Goal: Information Seeking & Learning: Learn about a topic

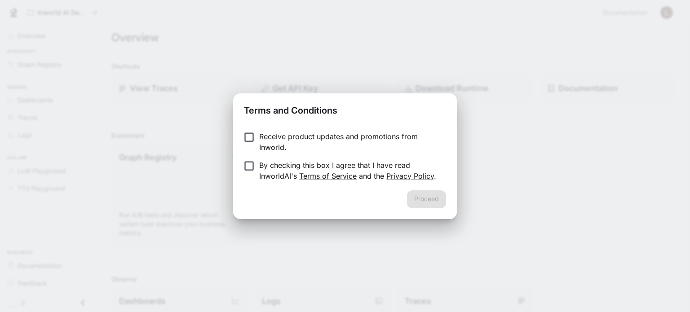
drag, startPoint x: 273, startPoint y: 144, endPoint x: 278, endPoint y: 149, distance: 6.7
click at [273, 144] on p "Receive product updates and promotions from Inworld." at bounding box center [349, 142] width 180 height 22
click at [286, 161] on p "By checking this box I agree that I have read InworldAI's Terms of Service and …" at bounding box center [349, 171] width 180 height 22
click at [421, 195] on button "Proceed" at bounding box center [426, 200] width 39 height 18
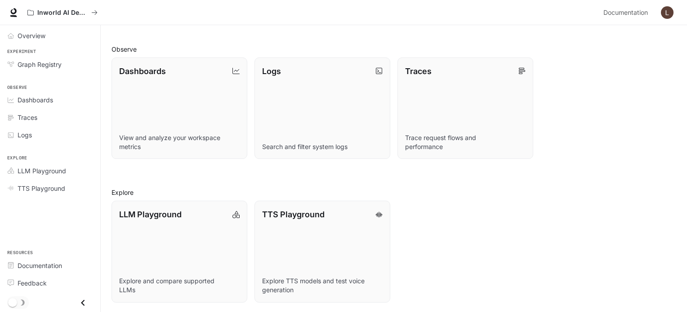
scroll to position [231, 0]
click at [41, 124] on link "Traces" at bounding box center [50, 118] width 93 height 16
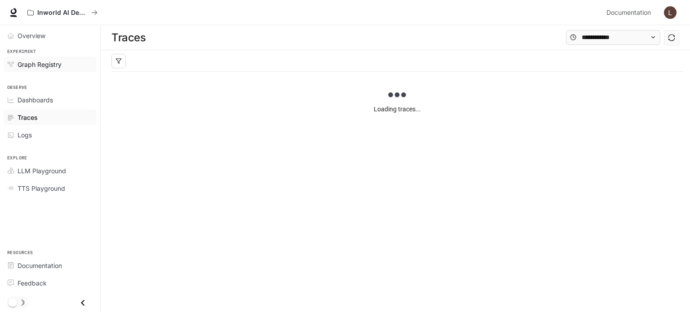
drag, startPoint x: 39, startPoint y: 52, endPoint x: 38, endPoint y: 57, distance: 4.6
click at [27, 37] on span "Overview" at bounding box center [32, 35] width 28 height 9
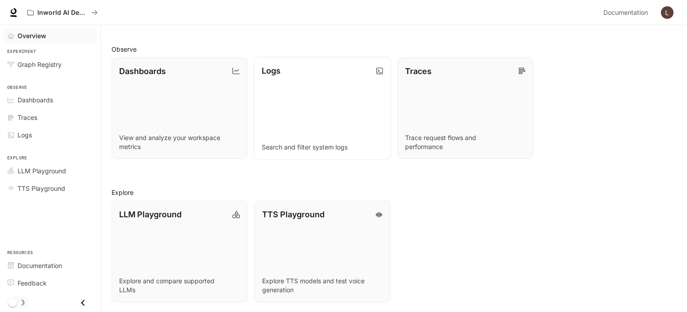
scroll to position [231, 0]
click at [52, 192] on span "TTS Playground" at bounding box center [42, 188] width 48 height 9
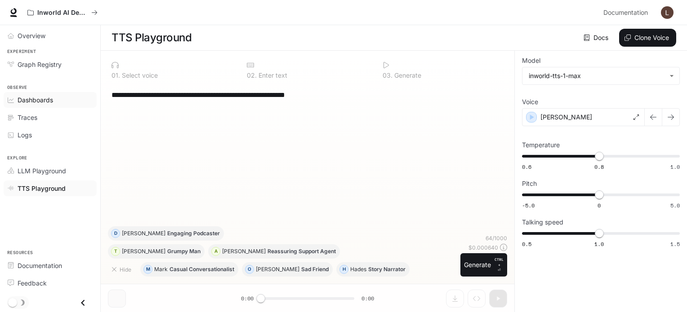
click at [39, 96] on span "Dashboards" at bounding box center [36, 99] width 36 height 9
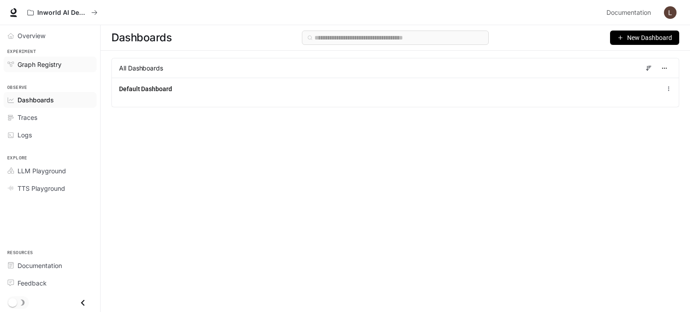
click at [22, 68] on span "Graph Registry" at bounding box center [40, 64] width 44 height 9
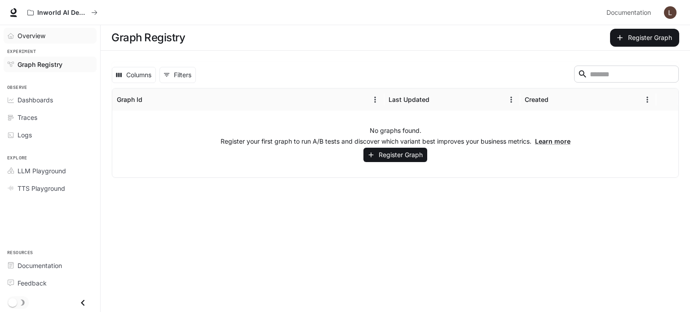
click at [11, 36] on icon "Overview" at bounding box center [11, 35] width 6 height 5
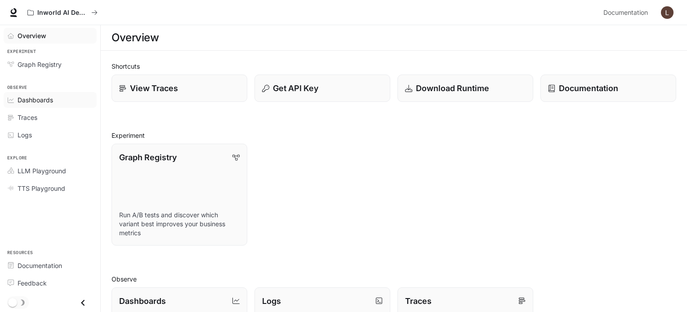
click at [25, 102] on span "Dashboards" at bounding box center [36, 99] width 36 height 9
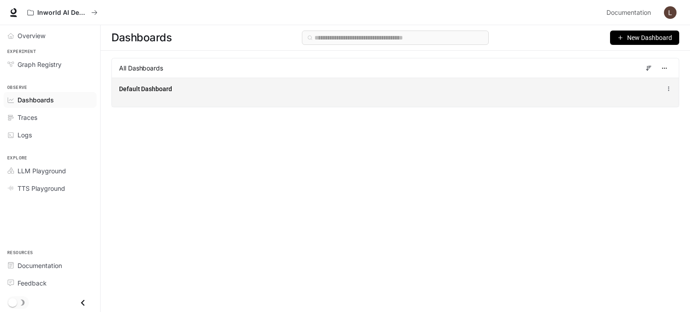
click at [115, 100] on div "Default Dashboard" at bounding box center [395, 92] width 567 height 29
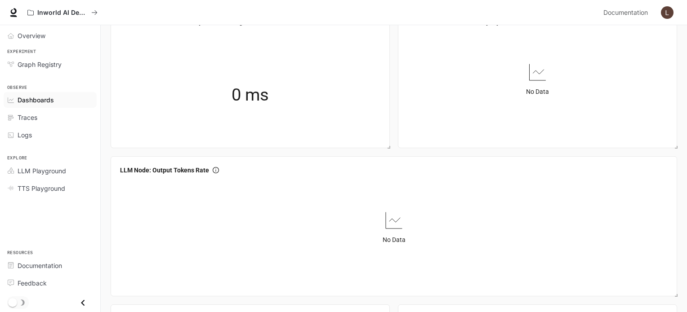
scroll to position [989, 0]
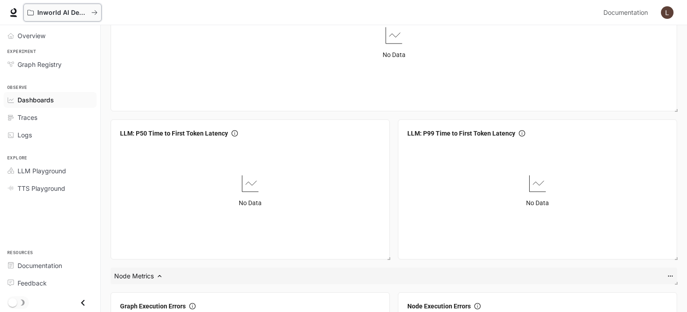
click at [36, 12] on div "Inworld AI Demos" at bounding box center [59, 13] width 64 height 8
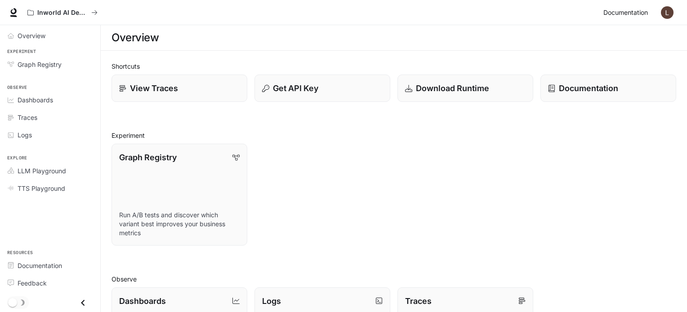
click at [626, 20] on link "Documentation Documentation" at bounding box center [627, 13] width 55 height 18
click at [14, 12] on icon at bounding box center [13, 12] width 9 height 9
click at [670, 19] on button "button" at bounding box center [667, 13] width 18 height 18
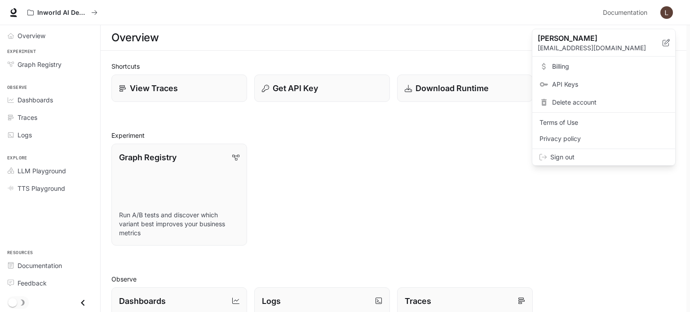
click at [639, 60] on link "Billing" at bounding box center [603, 66] width 139 height 16
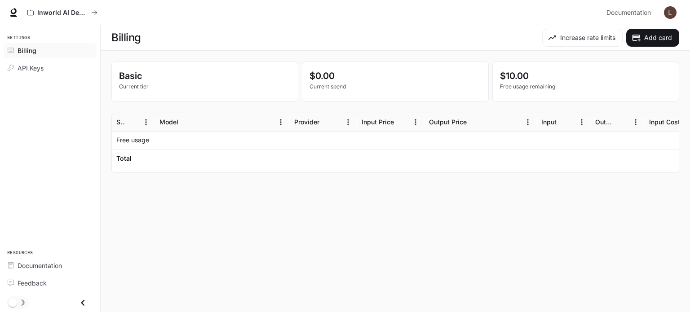
click at [669, 13] on img "button" at bounding box center [670, 12] width 13 height 13
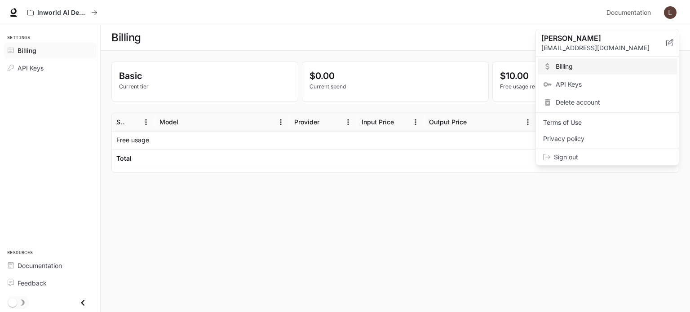
click at [670, 13] on div at bounding box center [345, 156] width 690 height 312
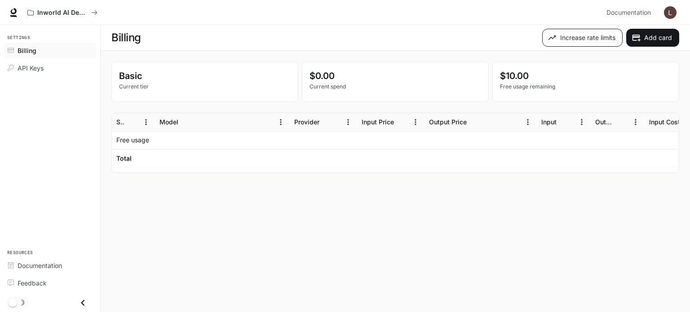
click at [591, 39] on button "Increase rate limits" at bounding box center [583, 38] width 80 height 18
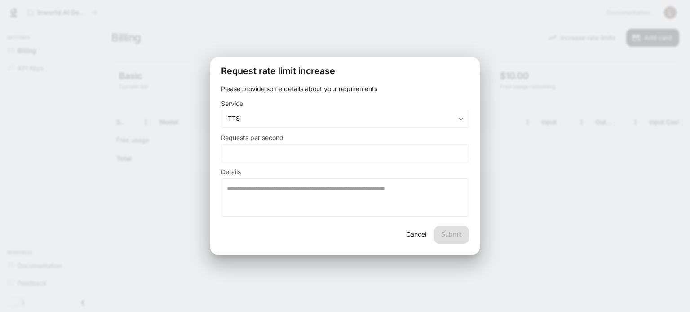
click at [585, 30] on div "Request rate limit increase Please provide some details about your requirements…" at bounding box center [345, 156] width 690 height 312
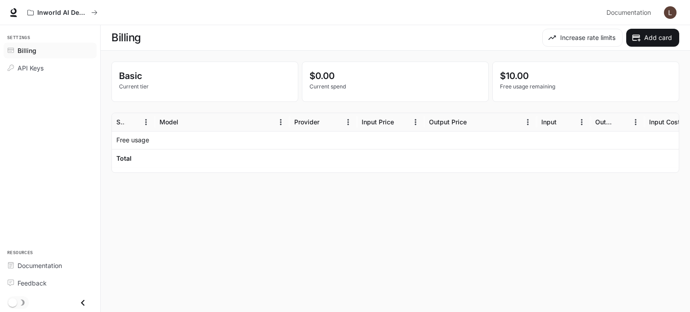
click at [660, 14] on div "Documentation Documentation" at bounding box center [641, 13] width 76 height 18
click at [665, 13] on img "button" at bounding box center [670, 12] width 13 height 13
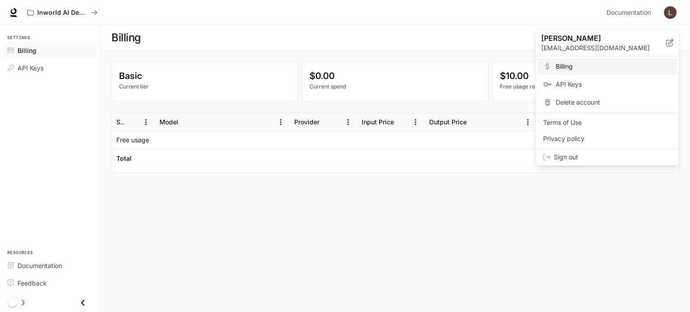
click at [590, 125] on span "Terms of Use" at bounding box center [607, 122] width 129 height 9
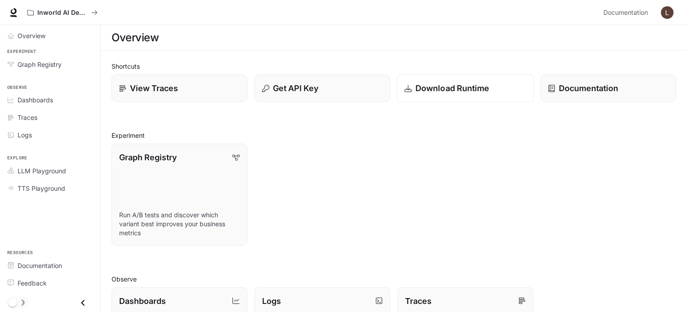
click at [417, 86] on p "Download Runtime" at bounding box center [452, 88] width 74 height 12
click at [49, 36] on div "Overview" at bounding box center [55, 35] width 75 height 9
click at [33, 31] on span "Overview" at bounding box center [32, 35] width 29 height 9
click at [9, 14] on link at bounding box center [13, 12] width 13 height 13
click at [641, 276] on h2 "Observe" at bounding box center [393, 279] width 565 height 9
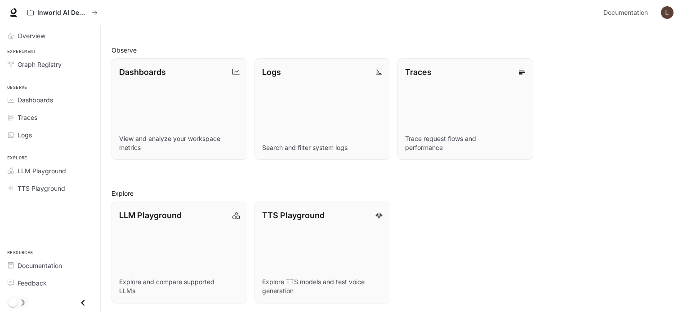
scroll to position [231, 0]
click at [19, 68] on span "Graph Registry" at bounding box center [40, 64] width 44 height 9
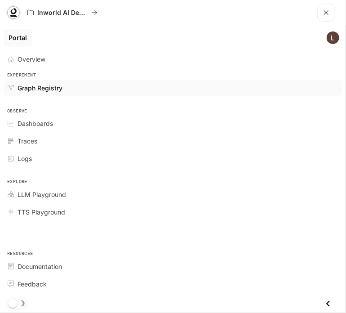
click at [12, 13] on icon at bounding box center [14, 11] width 6 height 6
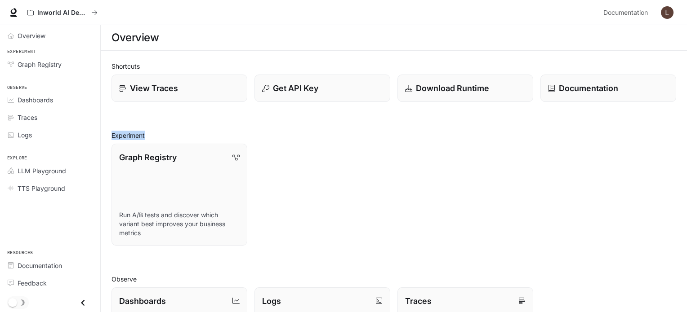
drag, startPoint x: 293, startPoint y: 104, endPoint x: 253, endPoint y: 116, distance: 41.5
click at [253, 116] on div "Shortcuts View Traces Get API Key Download Runtime Documentation Experiment Gra…" at bounding box center [393, 298] width 565 height 472
click at [250, 123] on div "Shortcuts View Traces Get API Key Download Runtime Documentation Experiment Gra…" at bounding box center [393, 298] width 565 height 472
drag, startPoint x: 246, startPoint y: 125, endPoint x: 248, endPoint y: 84, distance: 41.0
click at [248, 85] on div "Shortcuts View Traces Get API Key Download Runtime Documentation Experiment Gra…" at bounding box center [393, 298] width 565 height 472
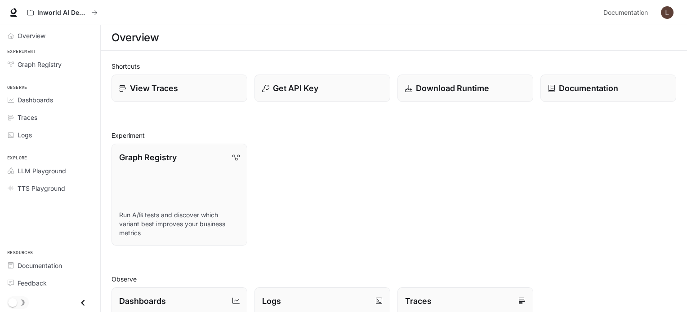
click at [252, 69] on div "Get API Key" at bounding box center [318, 84] width 143 height 35
drag, startPoint x: 252, startPoint y: 64, endPoint x: 245, endPoint y: 107, distance: 42.9
click at [243, 105] on div "Shortcuts View Traces Get API Key Download Runtime Documentation Experiment Gra…" at bounding box center [393, 298] width 565 height 472
click at [246, 107] on div "Shortcuts View Traces Get API Key Download Runtime Documentation Experiment Gra…" at bounding box center [393, 298] width 565 height 472
click at [233, 16] on div "Inworld AI Demos" at bounding box center [311, 13] width 576 height 18
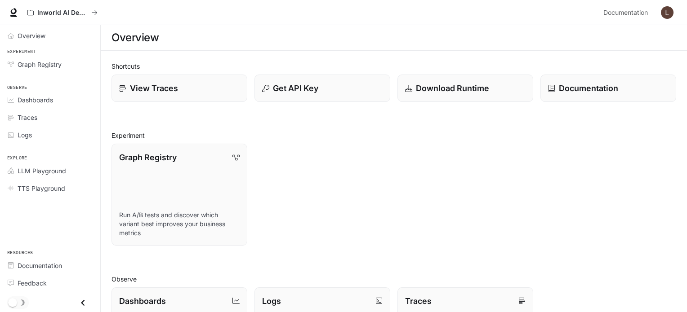
click at [342, 226] on div "Graph Registry Run A/B tests and discover which variant best improves your busi…" at bounding box center [390, 191] width 572 height 109
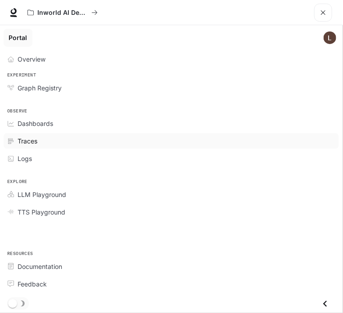
scroll to position [315, 0]
